Goal: Complete application form

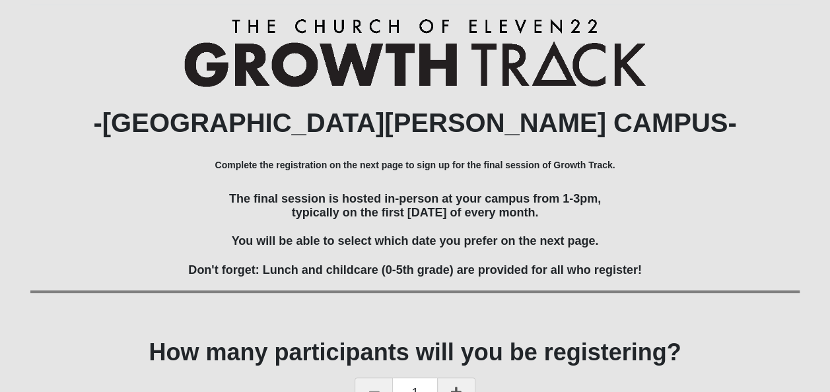
scroll to position [220, 0]
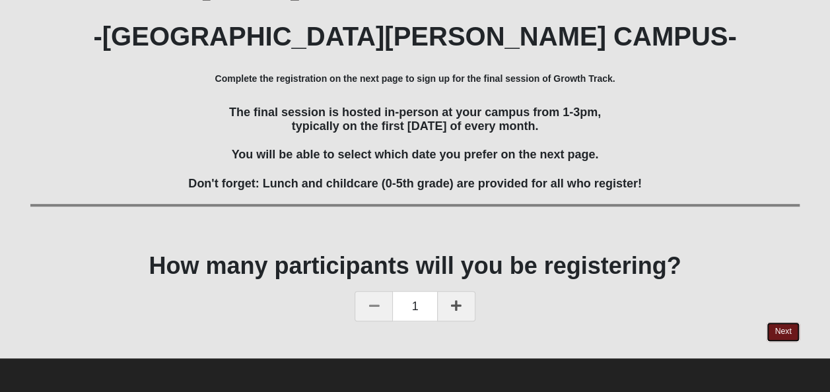
click at [782, 332] on link "Next" at bounding box center [783, 331] width 32 height 19
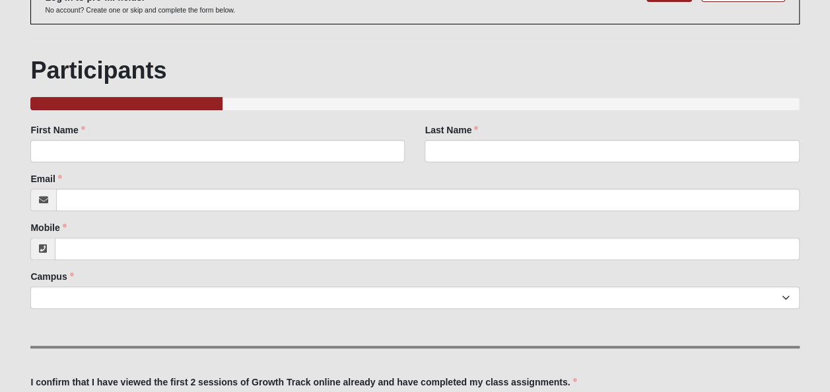
scroll to position [92, 0]
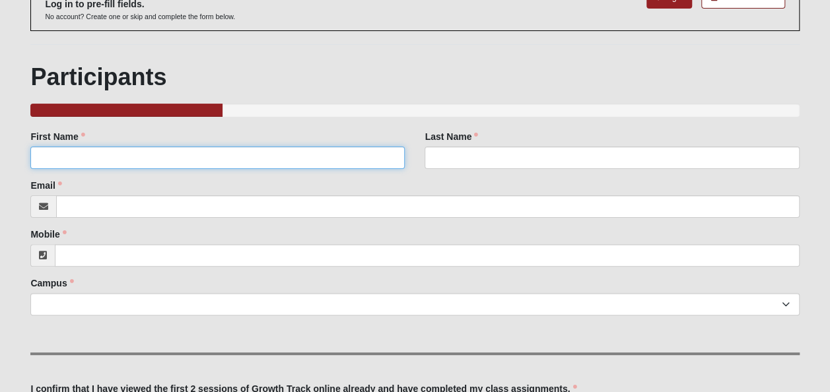
click at [215, 151] on input "First Name" at bounding box center [217, 158] width 374 height 22
type input "[PERSON_NAME]"
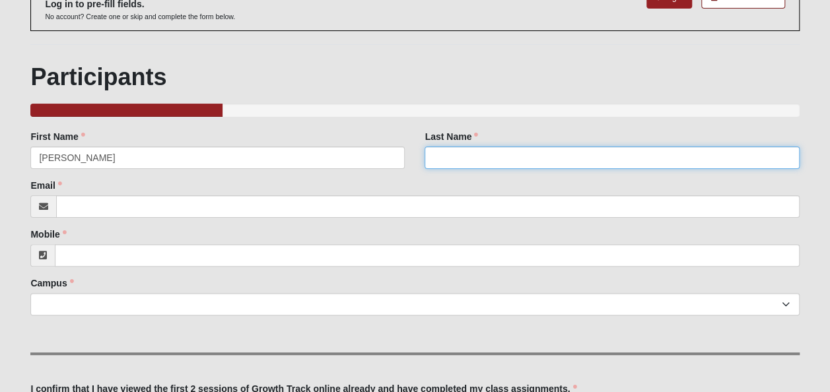
type input "[PERSON_NAME]"
type input "[EMAIL_ADDRESS][DOMAIN_NAME]"
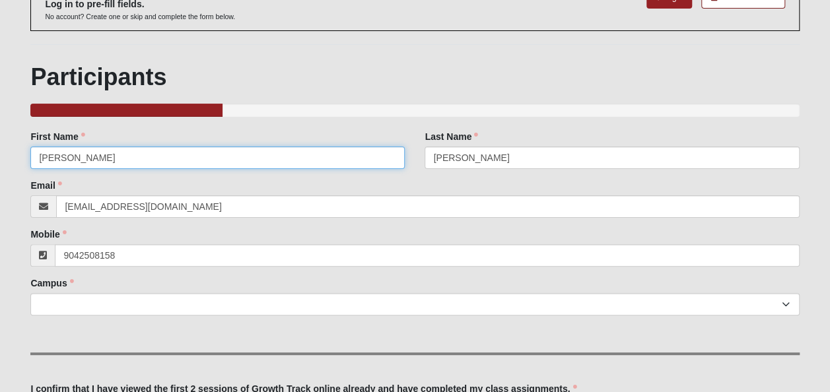
type input "[PHONE_NUMBER]"
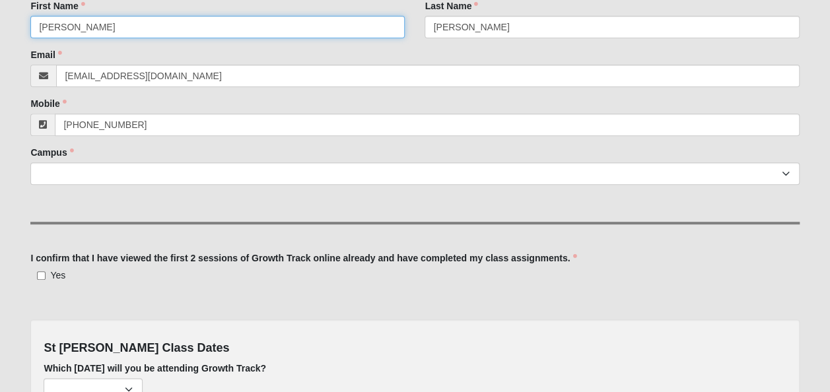
scroll to position [225, 0]
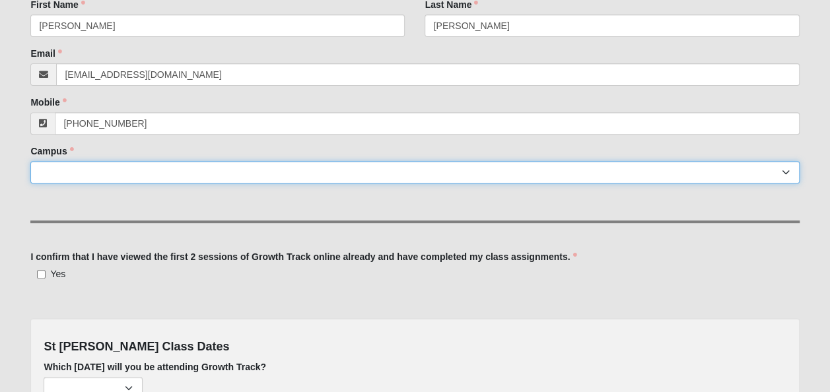
click at [153, 166] on select "Arlington Baymeadows Eleven22 Online [PERSON_NAME][GEOGRAPHIC_DATA] Jesup [GEOG…" at bounding box center [414, 172] width 769 height 22
select select "11"
click at [30, 161] on select "Arlington Baymeadows Eleven22 Online [PERSON_NAME][GEOGRAPHIC_DATA] Jesup [GEOG…" at bounding box center [414, 172] width 769 height 22
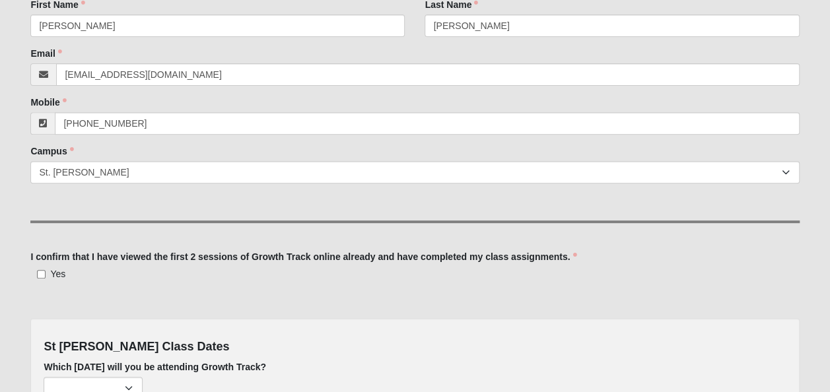
click at [36, 271] on label "Yes" at bounding box center [47, 273] width 35 height 13
click at [37, 271] on input "Yes" at bounding box center [41, 274] width 9 height 9
checkbox input "true"
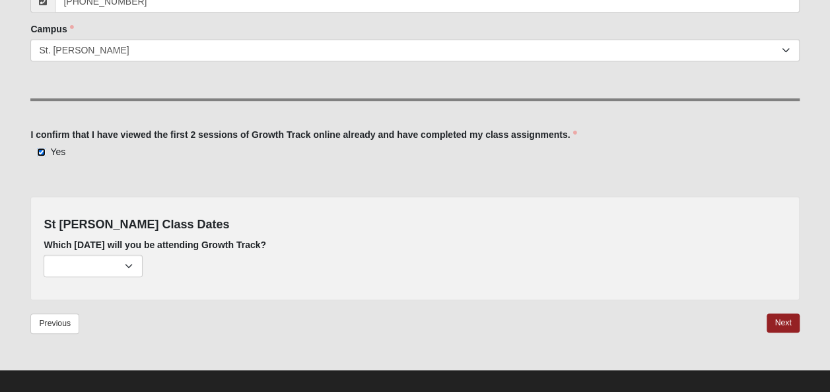
scroll to position [357, 0]
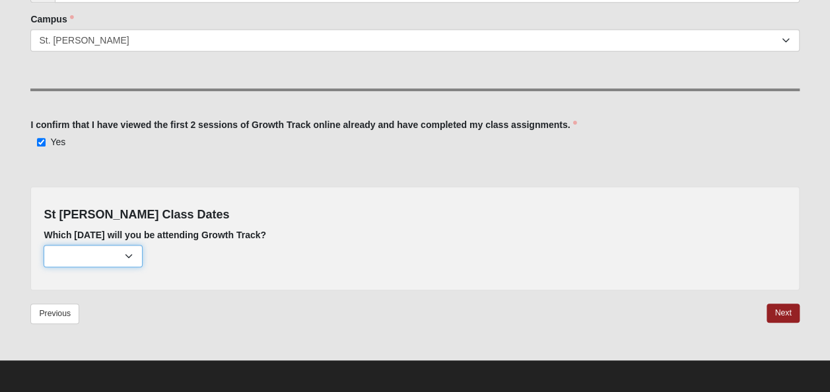
click at [141, 255] on select "[DATE] (none remaining) [DATE] (none remaining) [DATE] (none remaining) [DATE] …" at bounding box center [93, 256] width 99 height 22
select select "726"
click at [44, 245] on select "[DATE] (none remaining) [DATE] (none remaining) [DATE] (none remaining) [DATE] …" at bounding box center [93, 256] width 99 height 22
click at [776, 313] on link "Next" at bounding box center [783, 313] width 32 height 19
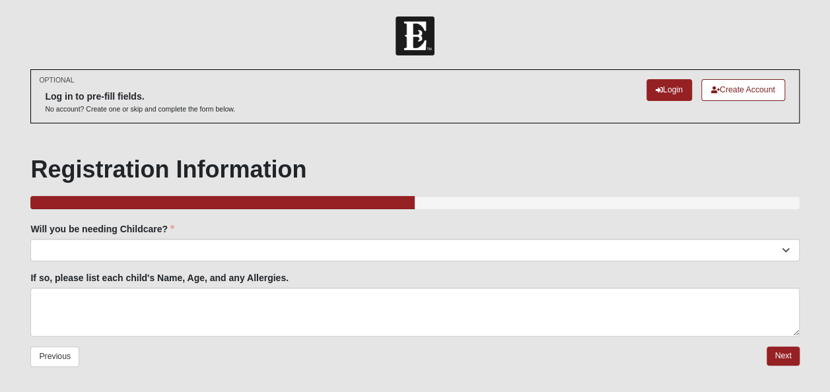
scroll to position [44, 0]
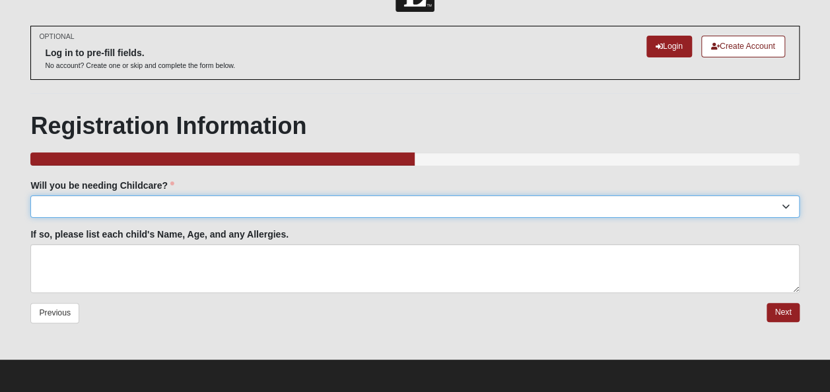
click at [221, 206] on select "Yes No" at bounding box center [414, 206] width 769 height 22
select select "No"
click at [30, 195] on select "Yes No" at bounding box center [414, 206] width 769 height 22
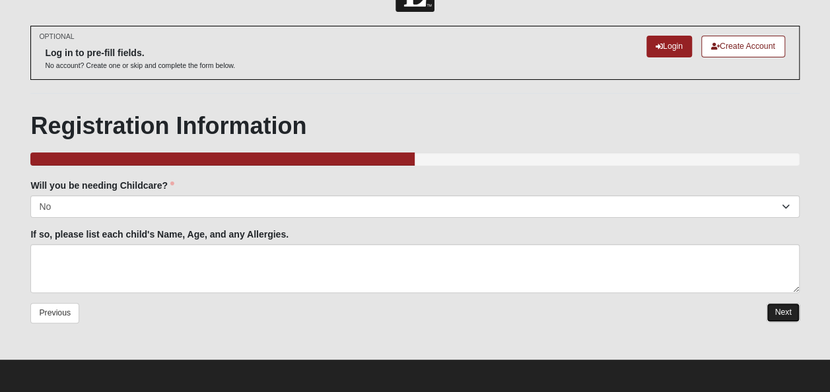
click at [783, 314] on link "Next" at bounding box center [783, 312] width 32 height 19
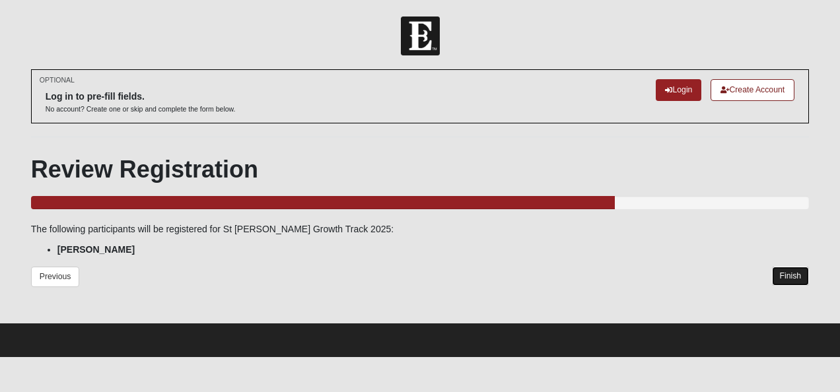
click at [789, 276] on link "Finish" at bounding box center [791, 276] width 38 height 19
